Goal: Information Seeking & Learning: Understand process/instructions

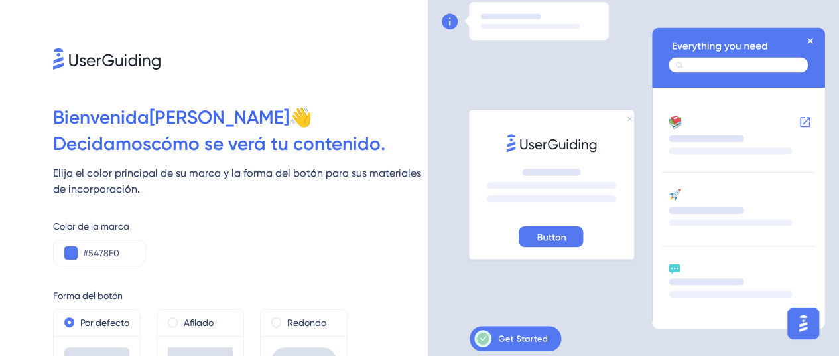
click at [363, 241] on div "Color de la marca #5478F0" at bounding box center [240, 242] width 375 height 48
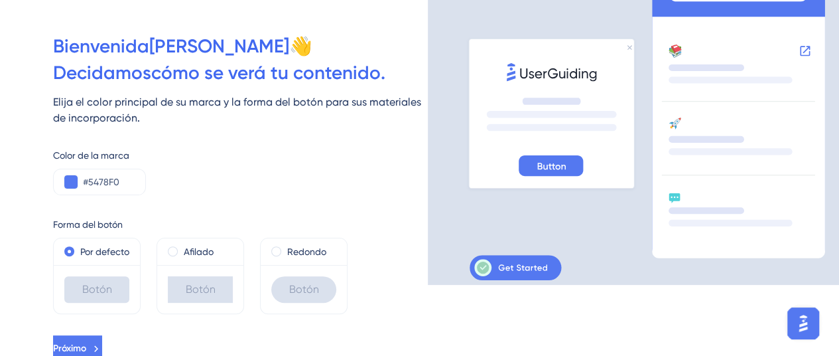
scroll to position [76, 0]
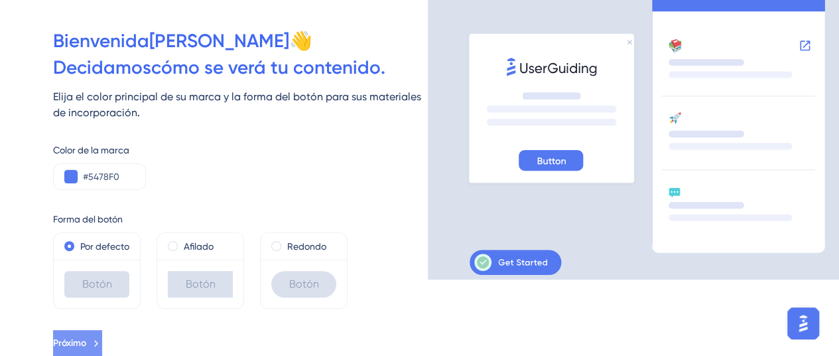
click at [102, 337] on icon at bounding box center [96, 343] width 12 height 12
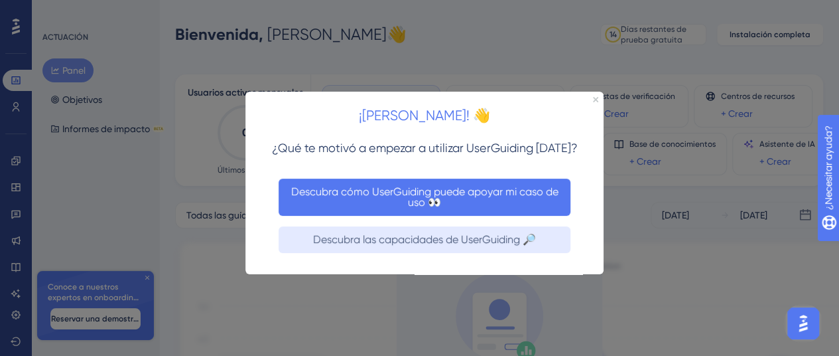
click at [507, 195] on font "Descubra cómo UserGuiding puede apoyar mi caso de uso 👀" at bounding box center [426, 195] width 270 height 23
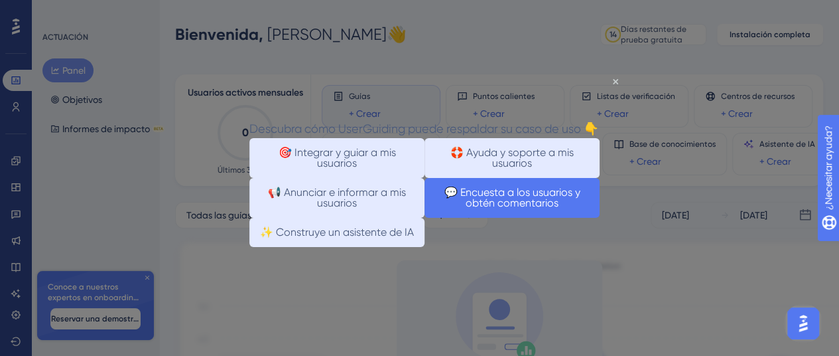
click at [528, 208] on font "💬 Encuesta a los usuarios y obtén comentarios" at bounding box center [513, 196] width 139 height 23
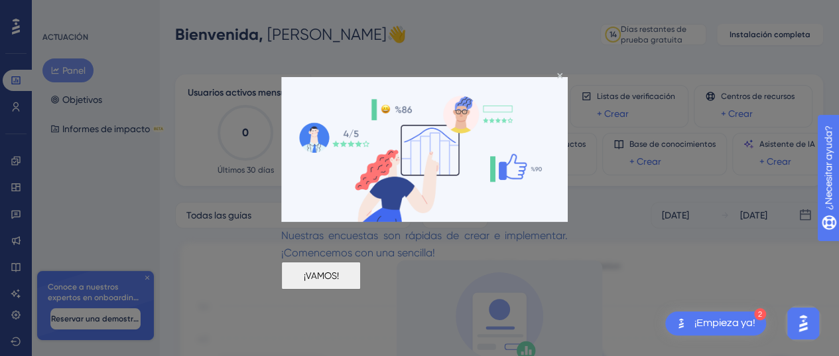
click at [361, 267] on button "¡VAMOS!" at bounding box center [321, 275] width 80 height 28
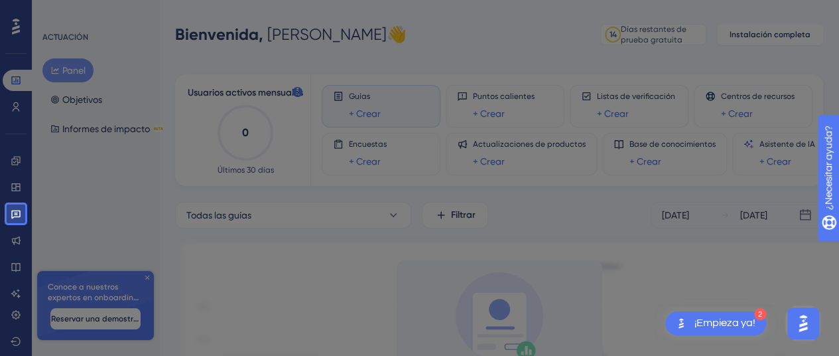
drag, startPoint x: 139, startPoint y: 200, endPoint x: 391, endPoint y: 145, distance: 257.4
click at [391, 0] on body "2 ¡Empieza ya! Actuación Usuarios Compromiso Widgets Comentario Actualizaciones…" at bounding box center [419, 0] width 839 height 0
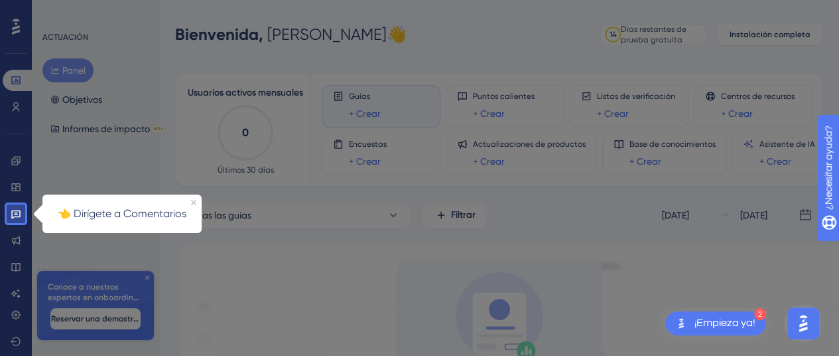
click at [191, 196] on div "👈 Dirígete a Comentarios" at bounding box center [121, 213] width 159 height 38
click at [187, 202] on div "👈 Dirígete a Comentarios" at bounding box center [121, 213] width 159 height 38
click at [11, 208] on link at bounding box center [16, 213] width 27 height 21
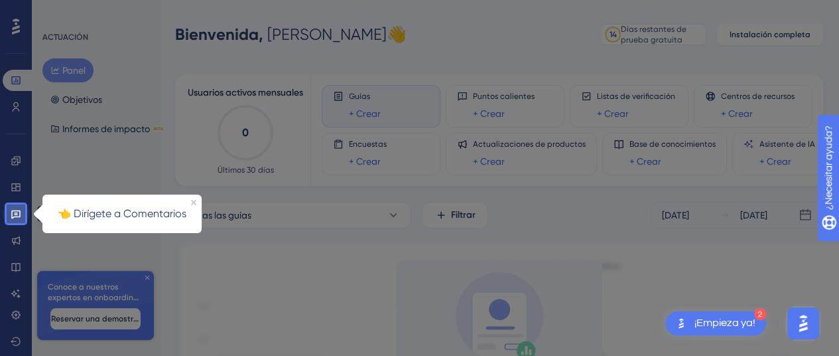
click at [11, 208] on link at bounding box center [16, 213] width 27 height 21
click at [15, 208] on link at bounding box center [16, 213] width 27 height 21
click at [115, 294] on div at bounding box center [437, 280] width 824 height 561
click at [195, 202] on icon "Cerrar vista previa" at bounding box center [193, 202] width 5 height 5
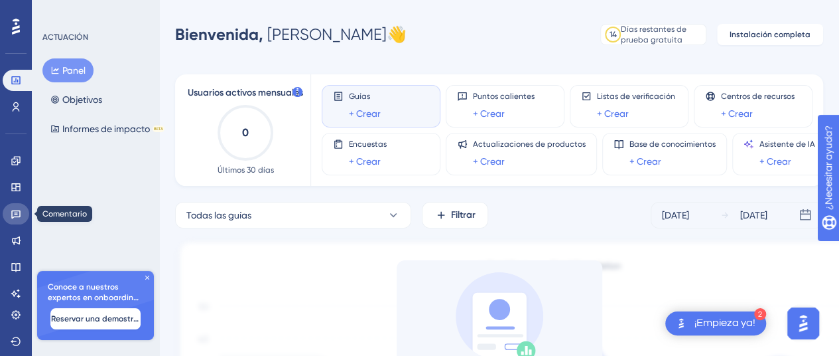
click at [9, 212] on link at bounding box center [16, 213] width 27 height 21
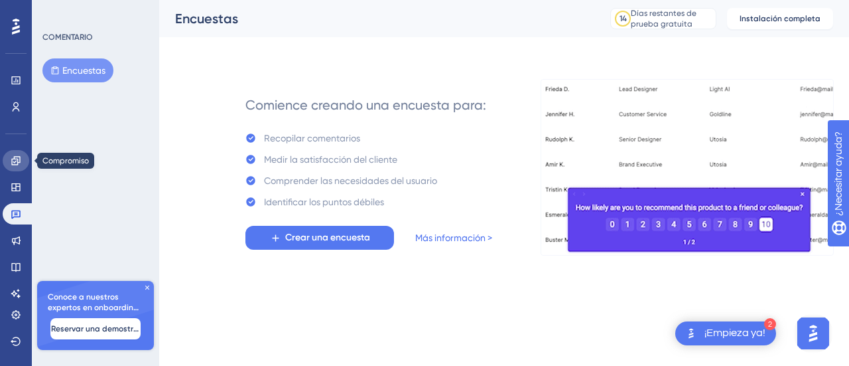
click at [15, 161] on icon at bounding box center [15, 160] width 9 height 9
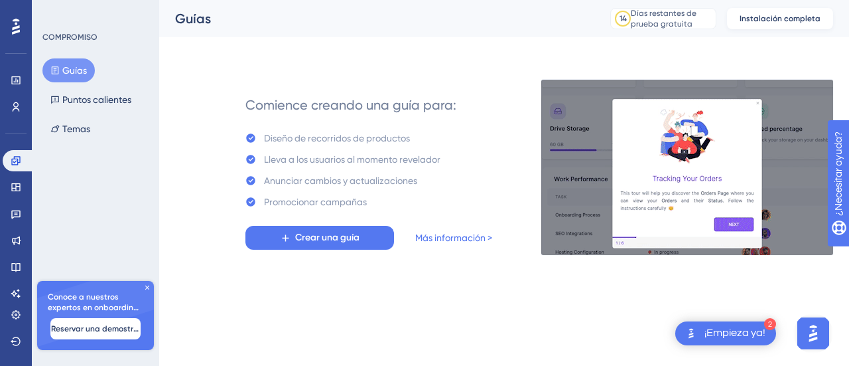
click at [774, 18] on font "Instalación completa" at bounding box center [780, 18] width 81 height 9
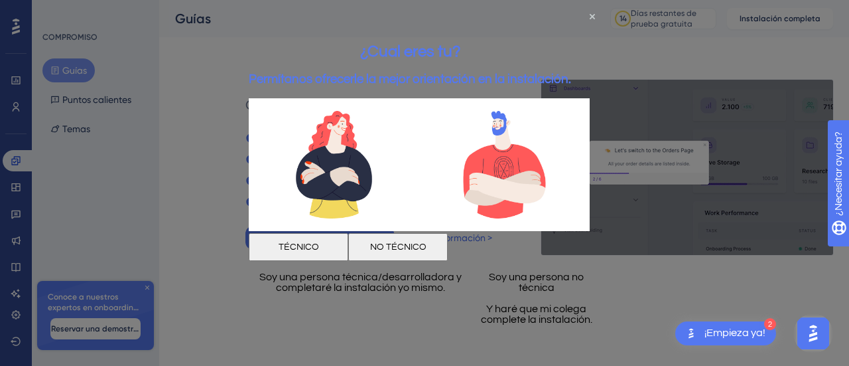
click at [427, 244] on font "NO TÉCNICO" at bounding box center [398, 246] width 56 height 9
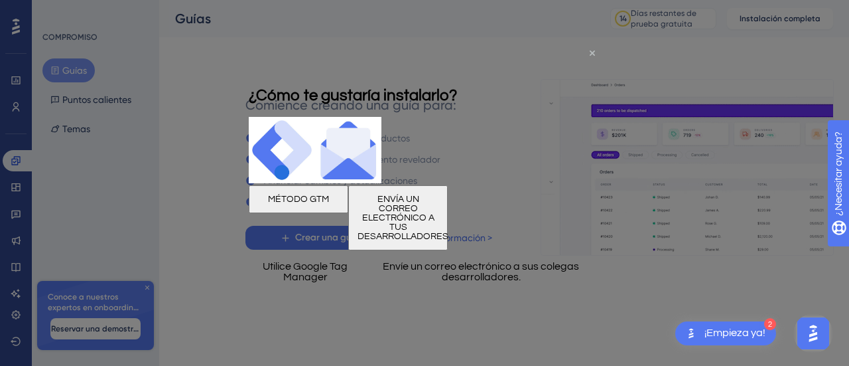
click at [593, 53] on icon "Cerrar vista previa" at bounding box center [592, 52] width 5 height 5
